Goal: Find specific page/section: Find specific page/section

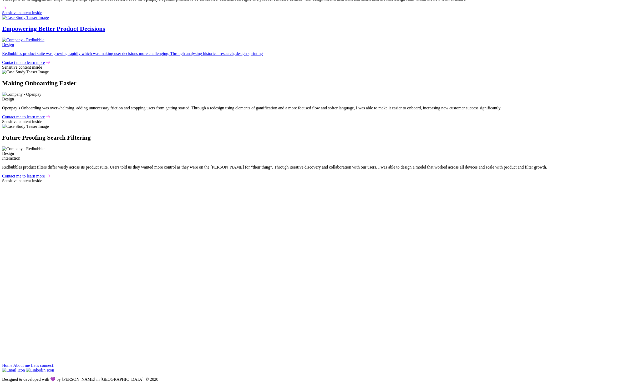
scroll to position [728, 0]
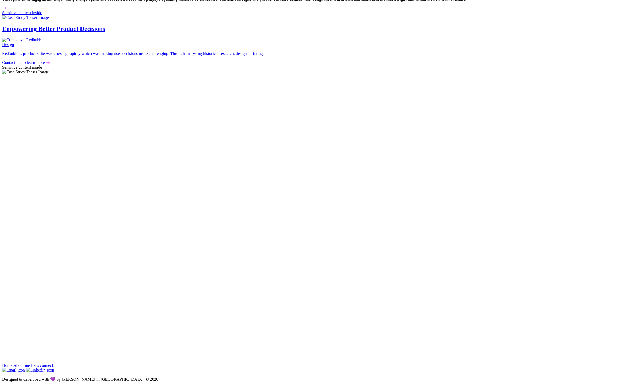
scroll to position [728, 0]
drag, startPoint x: 236, startPoint y: 173, endPoint x: 180, endPoint y: 172, distance: 56.0
copy div "Contact me to learn more"
click at [523, 220] on section "My Work I’ve worked on and led a plethora of products and projects. Some tactic…" at bounding box center [309, 25] width 615 height 398
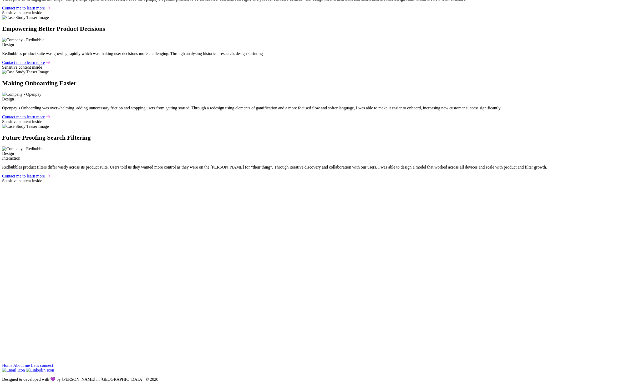
scroll to position [872, 0]
click at [45, 10] on link "Contact me to learn more" at bounding box center [23, 8] width 43 height 4
click at [104, 224] on section "My Work I’ve worked on and led a plethora of products and projects. Some tactic…" at bounding box center [309, 25] width 615 height 398
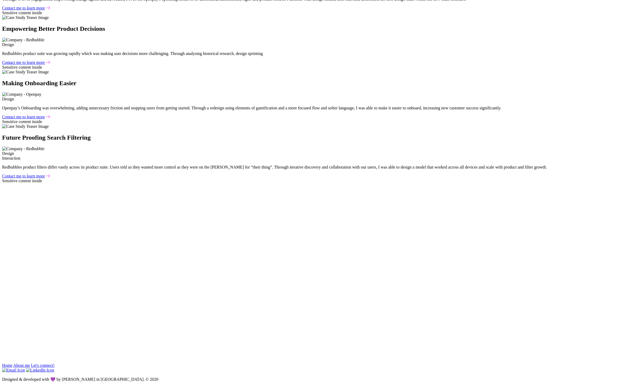
click at [45, 10] on link "Contact me to learn more" at bounding box center [23, 8] width 43 height 4
click at [45, 65] on link "Contact me to learn more" at bounding box center [23, 62] width 43 height 4
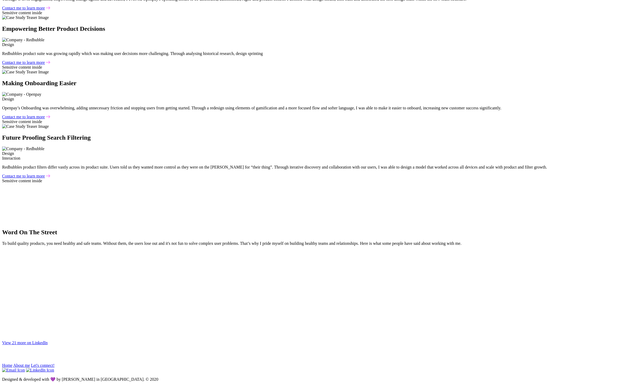
scroll to position [1086, 0]
click at [45, 119] on link "Contact me to learn more" at bounding box center [23, 117] width 43 height 4
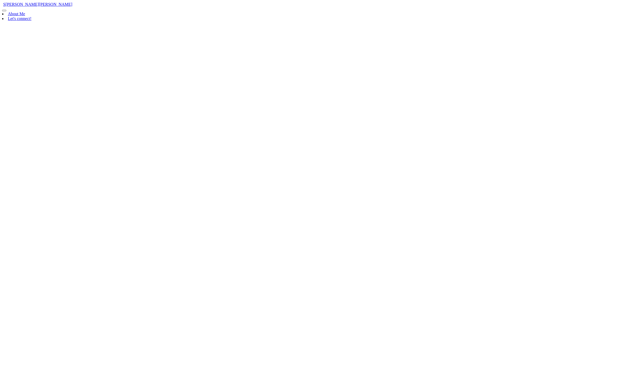
scroll to position [1086, 0]
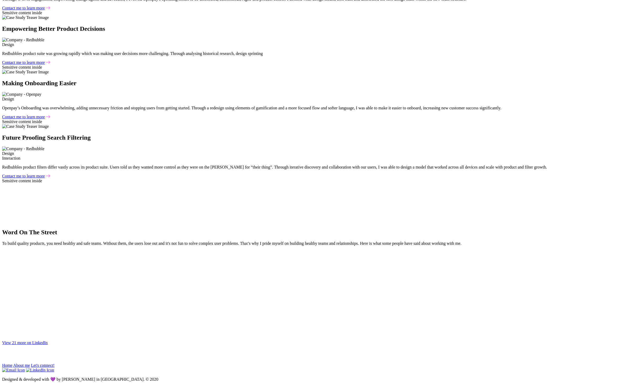
click at [45, 178] on link "Contact me to learn more" at bounding box center [23, 176] width 43 height 4
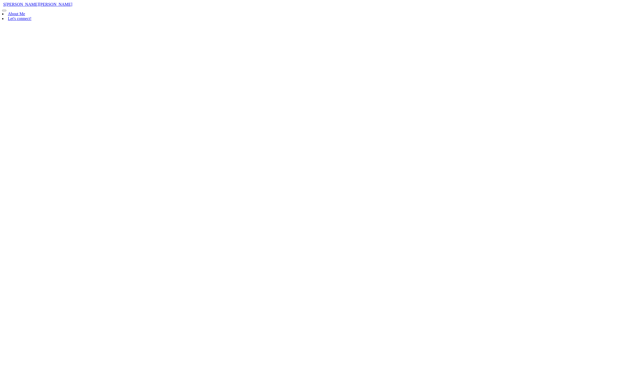
scroll to position [1086, 0]
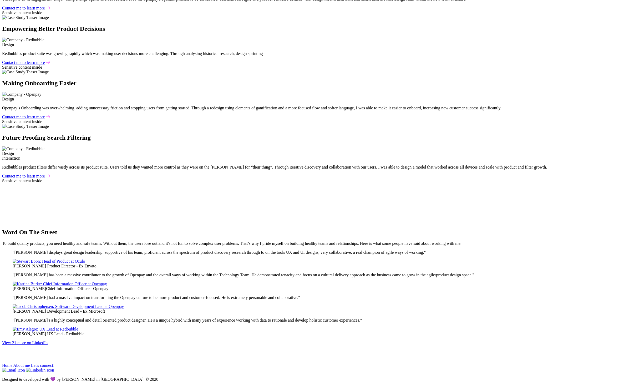
scroll to position [1263, 0]
click at [45, 174] on link "Contact me to learn more" at bounding box center [23, 176] width 43 height 4
click at [45, 119] on link "Contact me to learn more" at bounding box center [23, 117] width 43 height 4
click at [500, 349] on section "Want to learn more about me and my work? Maybe you have a cool product idea, bu…" at bounding box center [309, 356] width 615 height 14
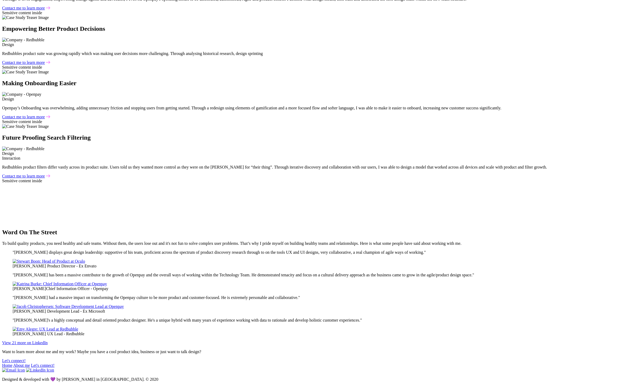
click at [30, 358] on link "Let's connect!" at bounding box center [16, 360] width 28 height 4
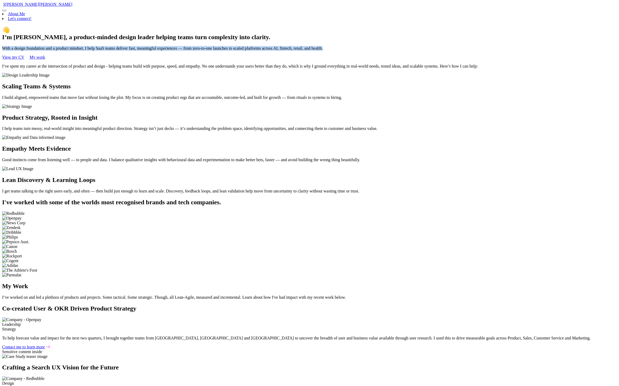
drag, startPoint x: 352, startPoint y: 112, endPoint x: 205, endPoint y: 96, distance: 147.6
click at [172, 60] on section "👋 I’m [PERSON_NAME], a product-minded design leader helping teams turn complexi…" at bounding box center [309, 42] width 615 height 33
click at [131, 194] on section "I’ve spent my career at the intersection of product and design - helping teams …" at bounding box center [309, 129] width 615 height 130
click at [69, 60] on section "👋 I’m [PERSON_NAME], a product-minded design leader helping teams turn complexi…" at bounding box center [309, 42] width 615 height 33
